Goal: Task Accomplishment & Management: Manage account settings

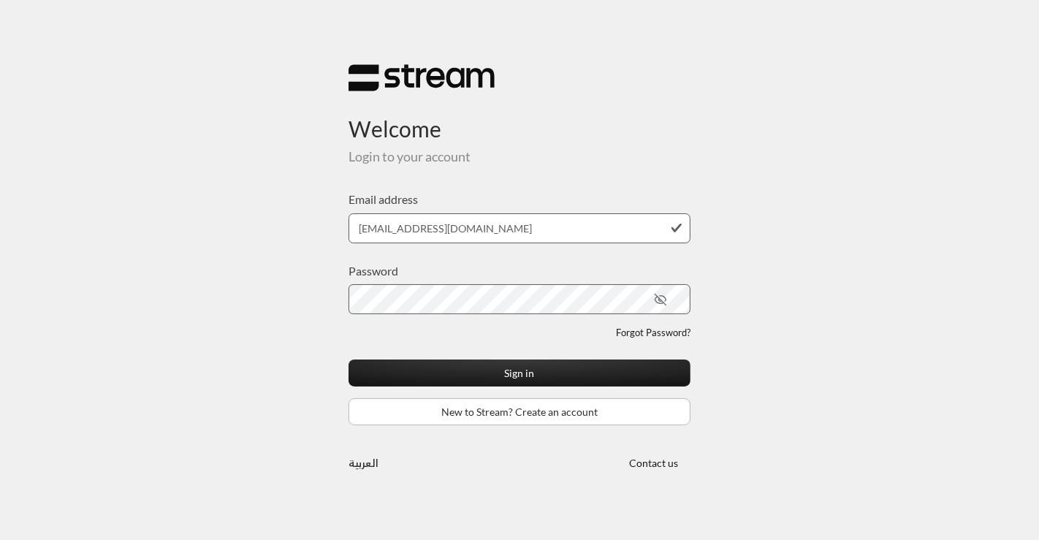
click at [348, 359] on button "Sign in" at bounding box center [519, 372] width 342 height 27
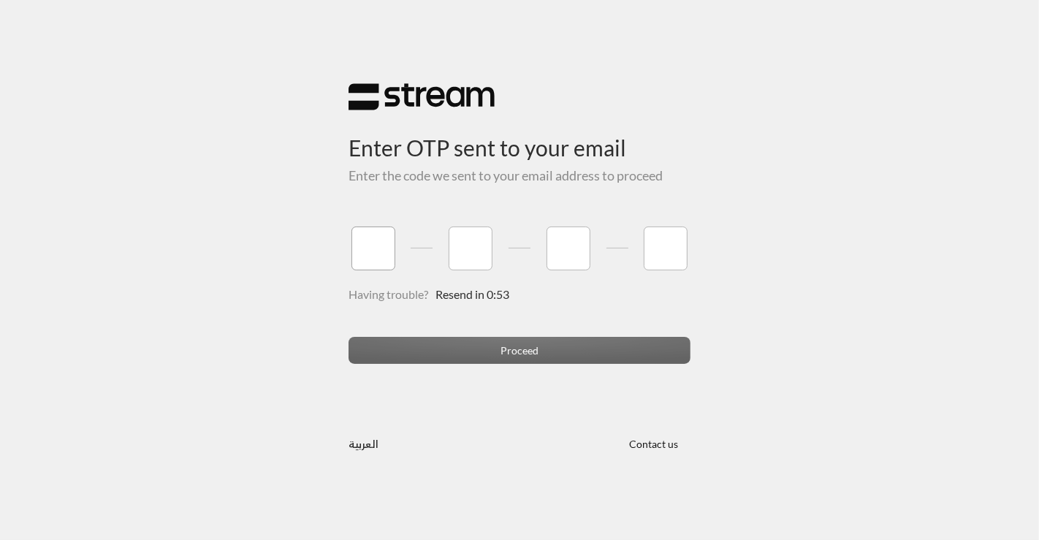
type input "8"
type input "0"
type input "1"
type input "2"
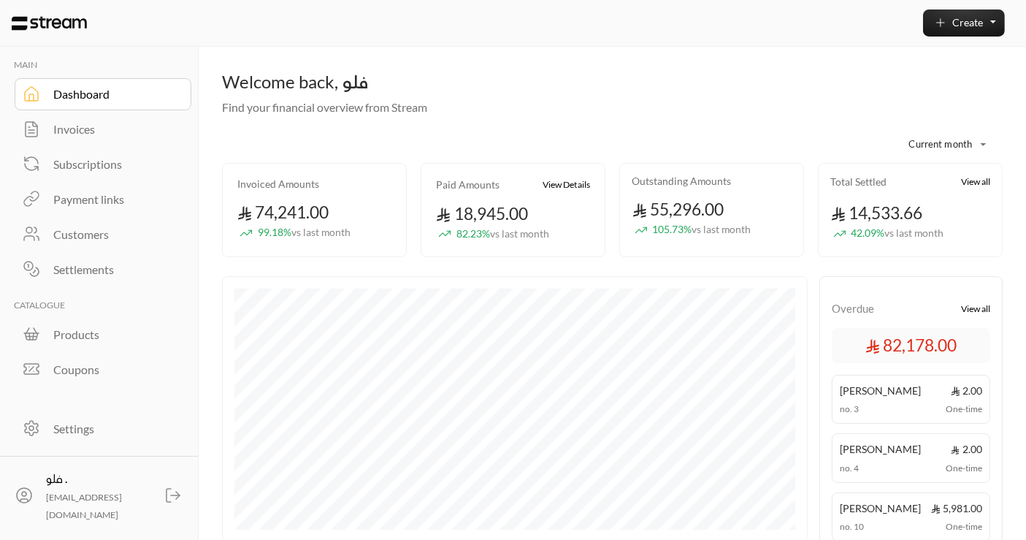
click at [100, 127] on div "Invoices" at bounding box center [112, 130] width 118 height 18
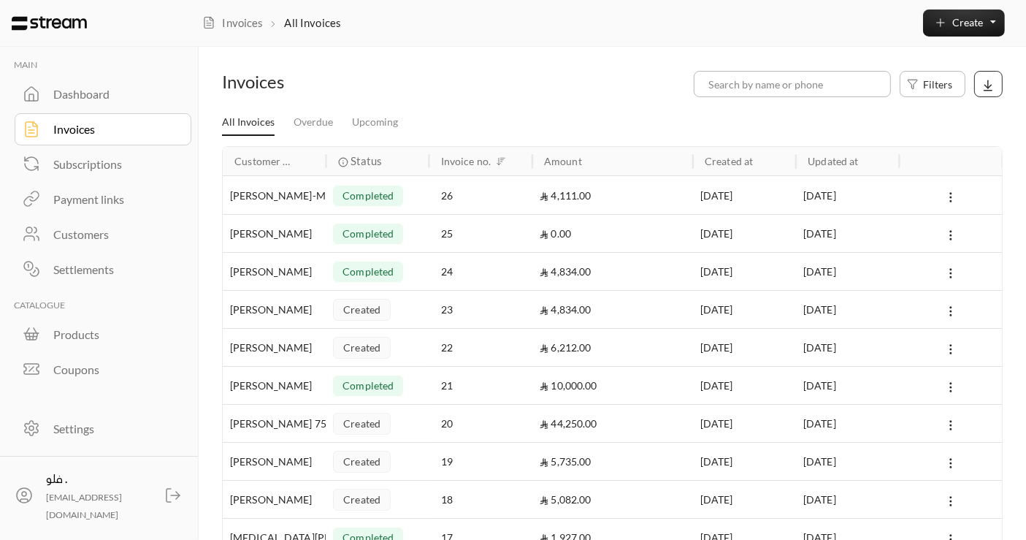
click at [991, 83] on icon at bounding box center [988, 85] width 13 height 13
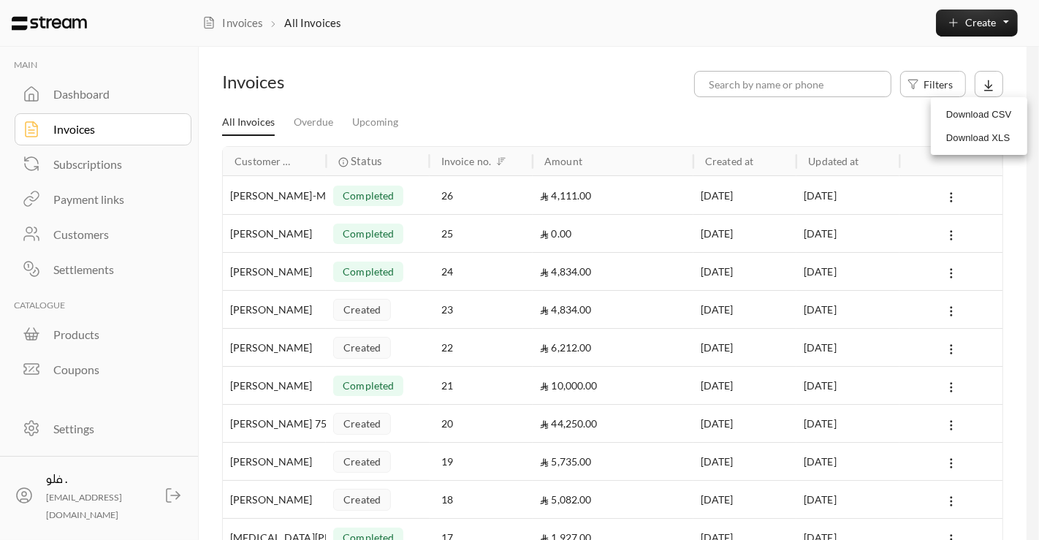
click at [937, 86] on div at bounding box center [519, 270] width 1039 height 540
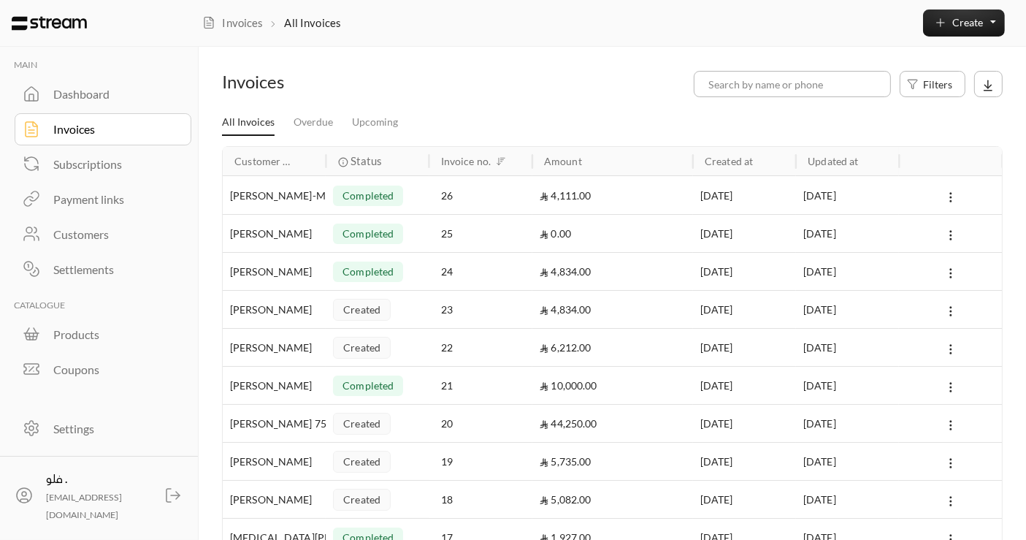
click at [937, 86] on span "Filters" at bounding box center [937, 84] width 29 height 15
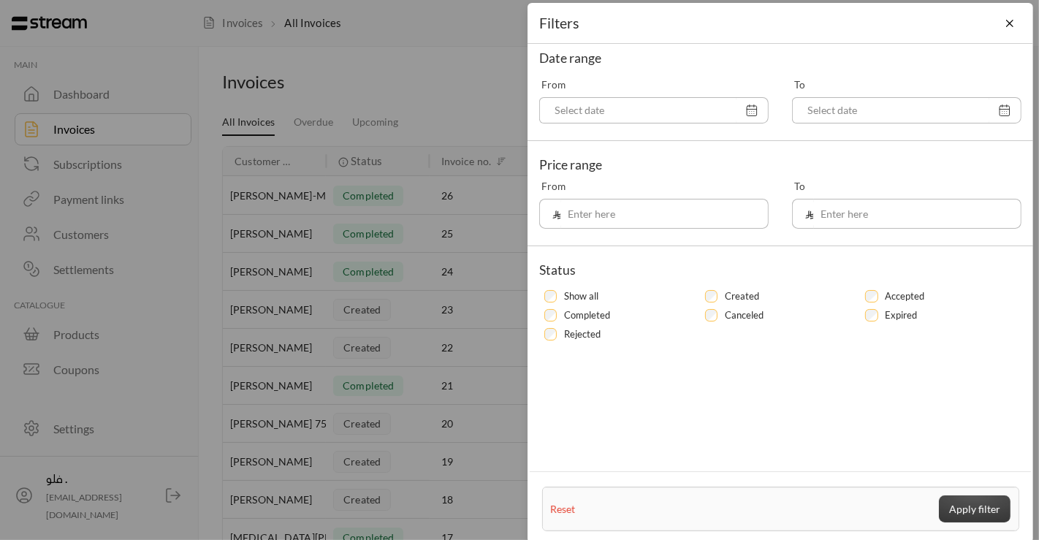
click at [954, 510] on button "Apply filter" at bounding box center [975, 508] width 72 height 27
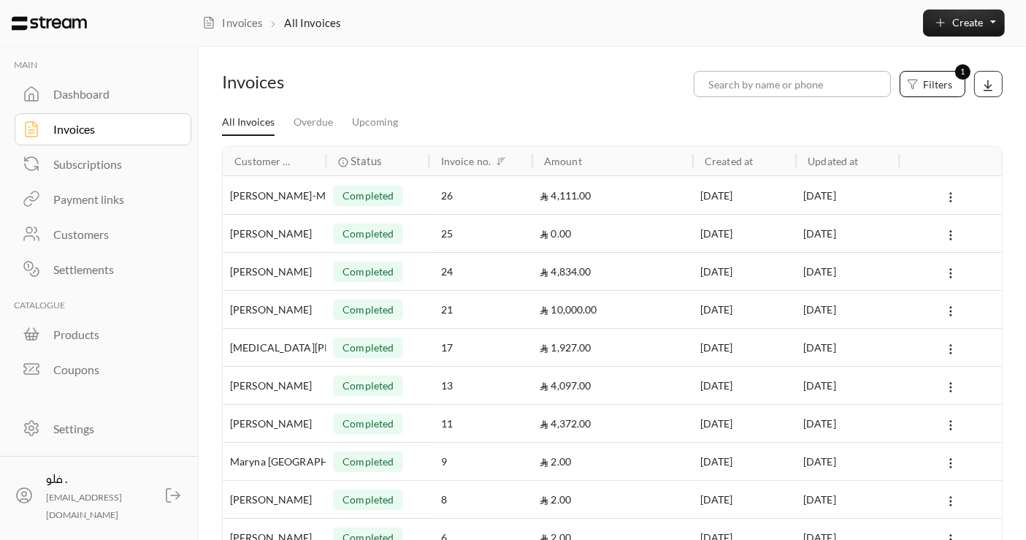
drag, startPoint x: 1004, startPoint y: 91, endPoint x: 989, endPoint y: 86, distance: 15.3
click at [989, 86] on div "Filters 1" at bounding box center [711, 84] width 596 height 26
click at [989, 86] on icon at bounding box center [988, 85] width 13 height 13
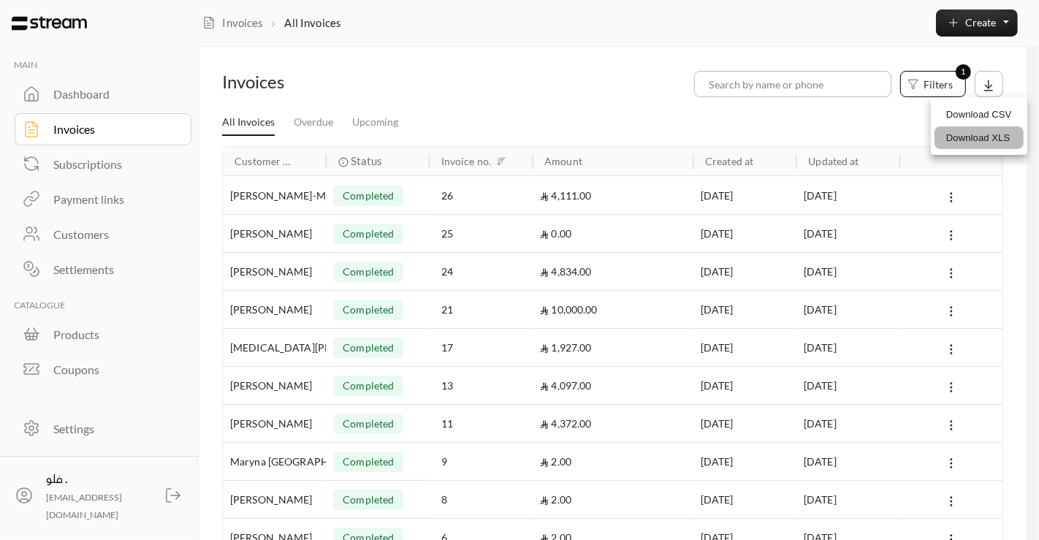
click at [985, 139] on li "Download XLS" at bounding box center [978, 137] width 89 height 23
